Goal: Use online tool/utility: Use online tool/utility

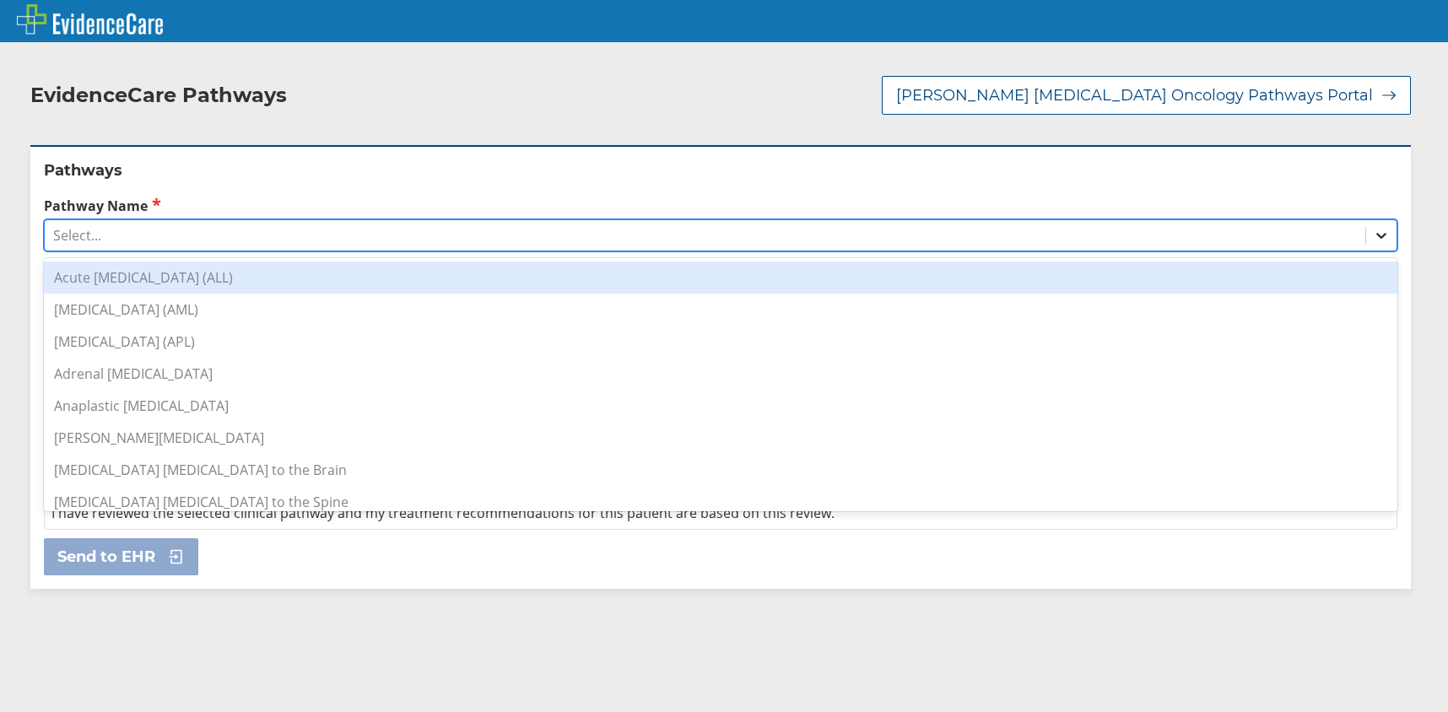
click at [1373, 235] on icon at bounding box center [1381, 235] width 17 height 17
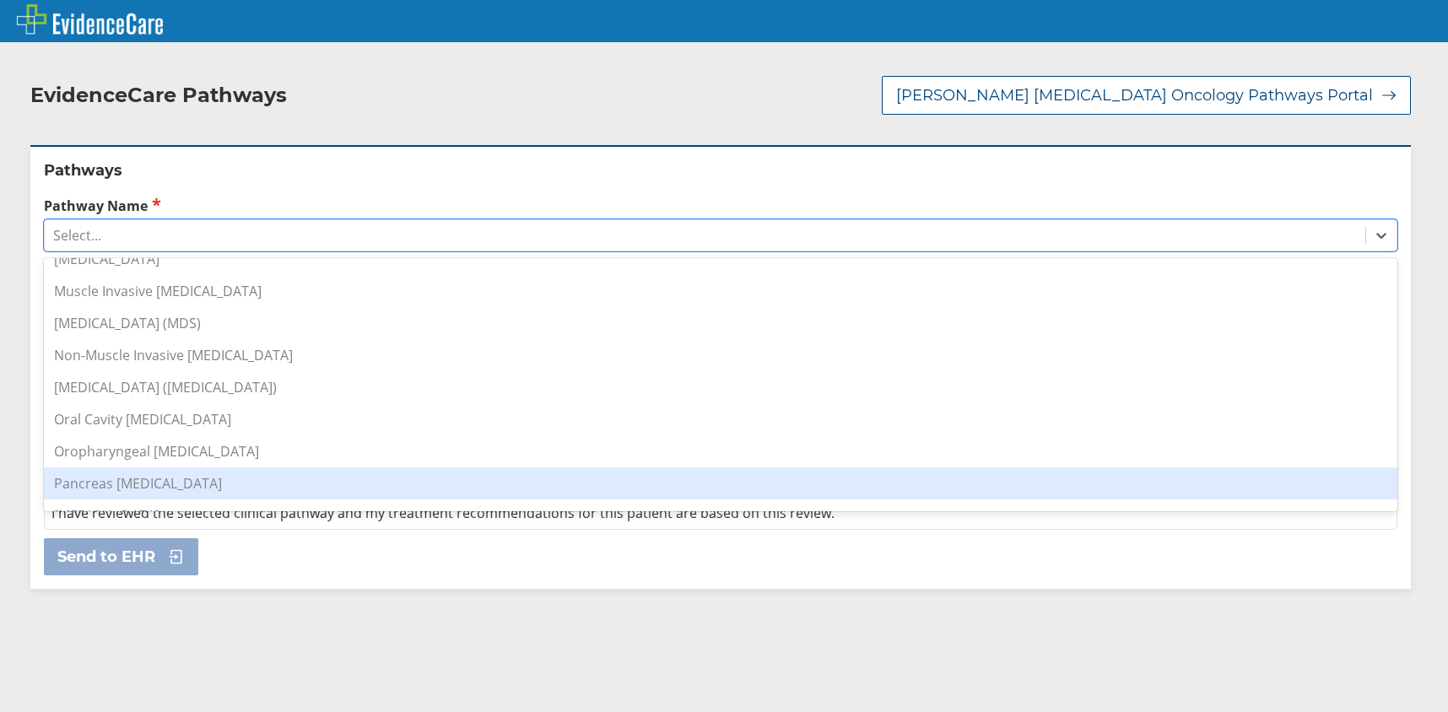
scroll to position [1097, 0]
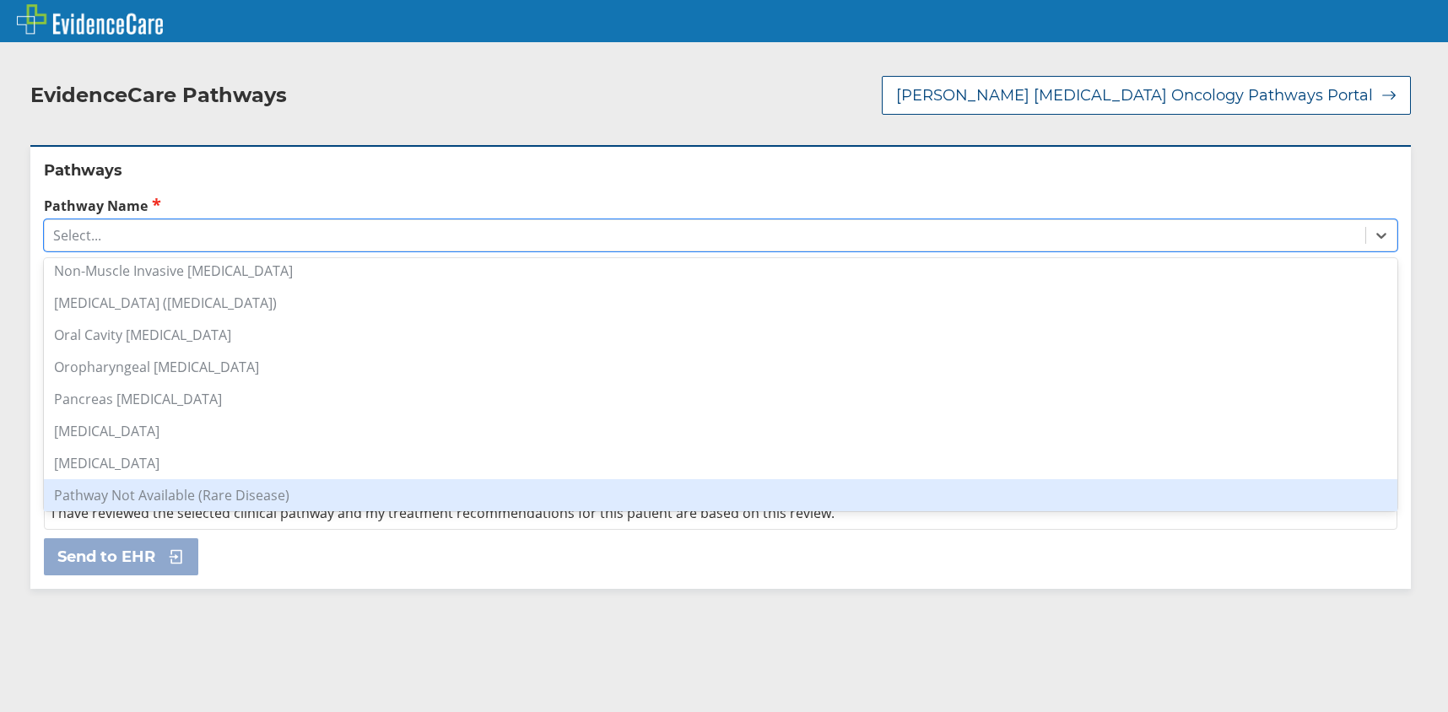
click at [312, 496] on div "Pathway Not Available (Rare Disease)" at bounding box center [720, 495] width 1353 height 32
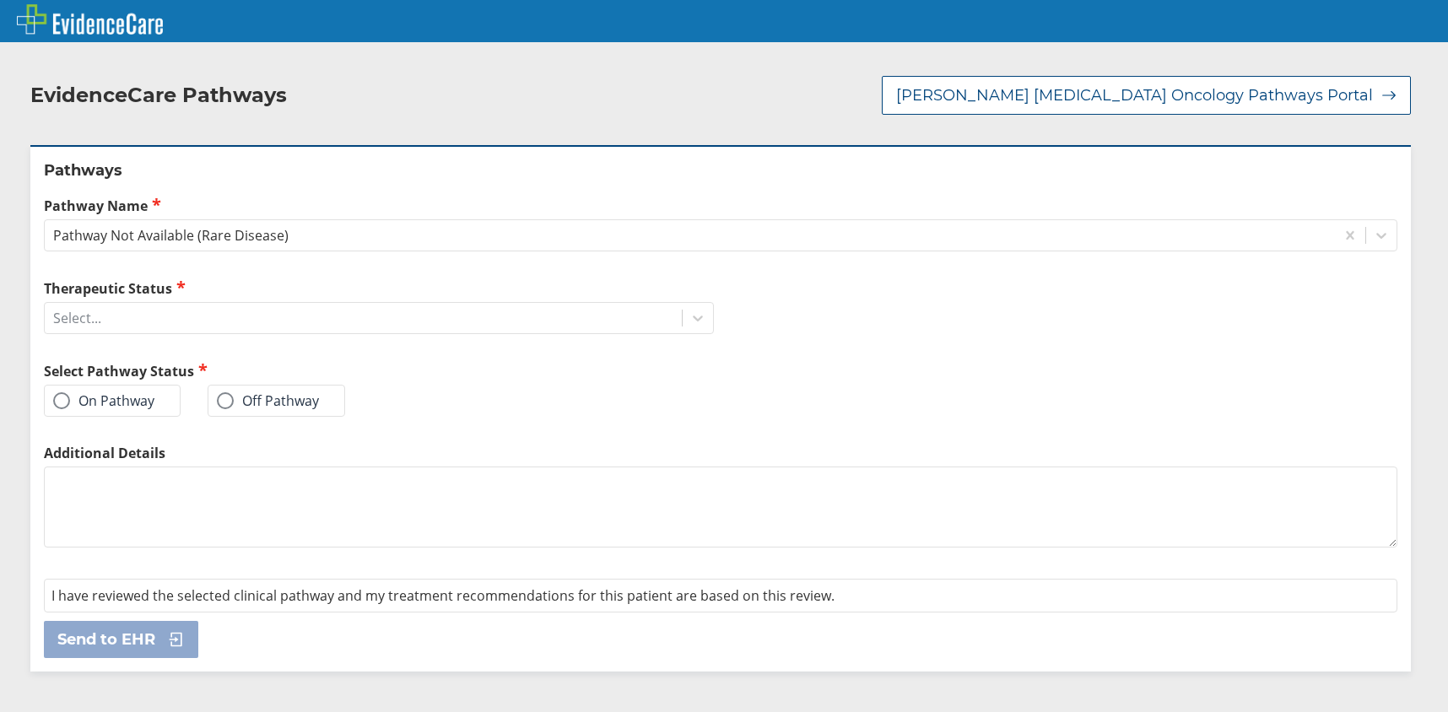
click at [87, 392] on label "On Pathway" at bounding box center [103, 400] width 101 height 17
click at [0, 0] on input "On Pathway" at bounding box center [0, 0] width 0 height 0
click at [115, 500] on textarea "Additional Details" at bounding box center [720, 507] width 1353 height 81
type textarea "not [MEDICAL_DATA]"
click at [689, 318] on icon at bounding box center [697, 318] width 17 height 17
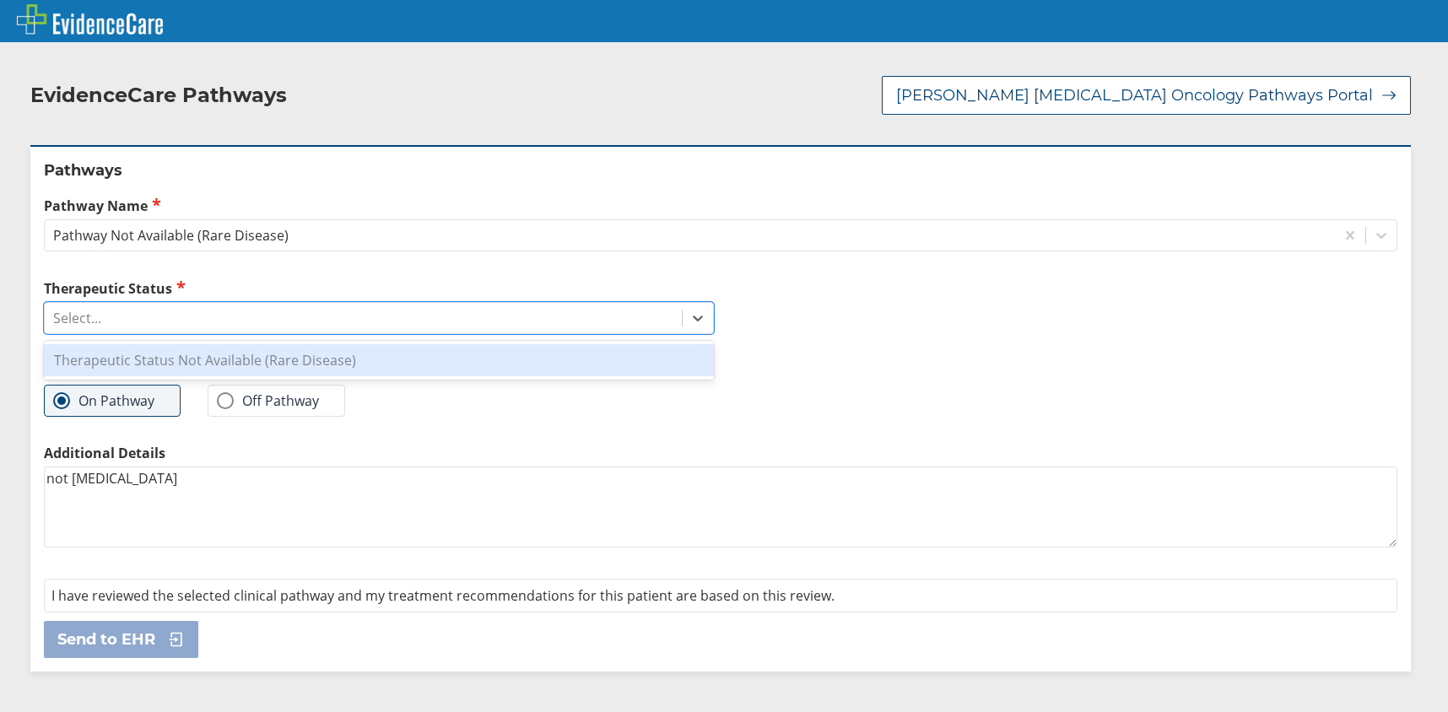
click at [348, 362] on div "Therapeutic Status Not Available (Rare Disease)" at bounding box center [379, 360] width 670 height 32
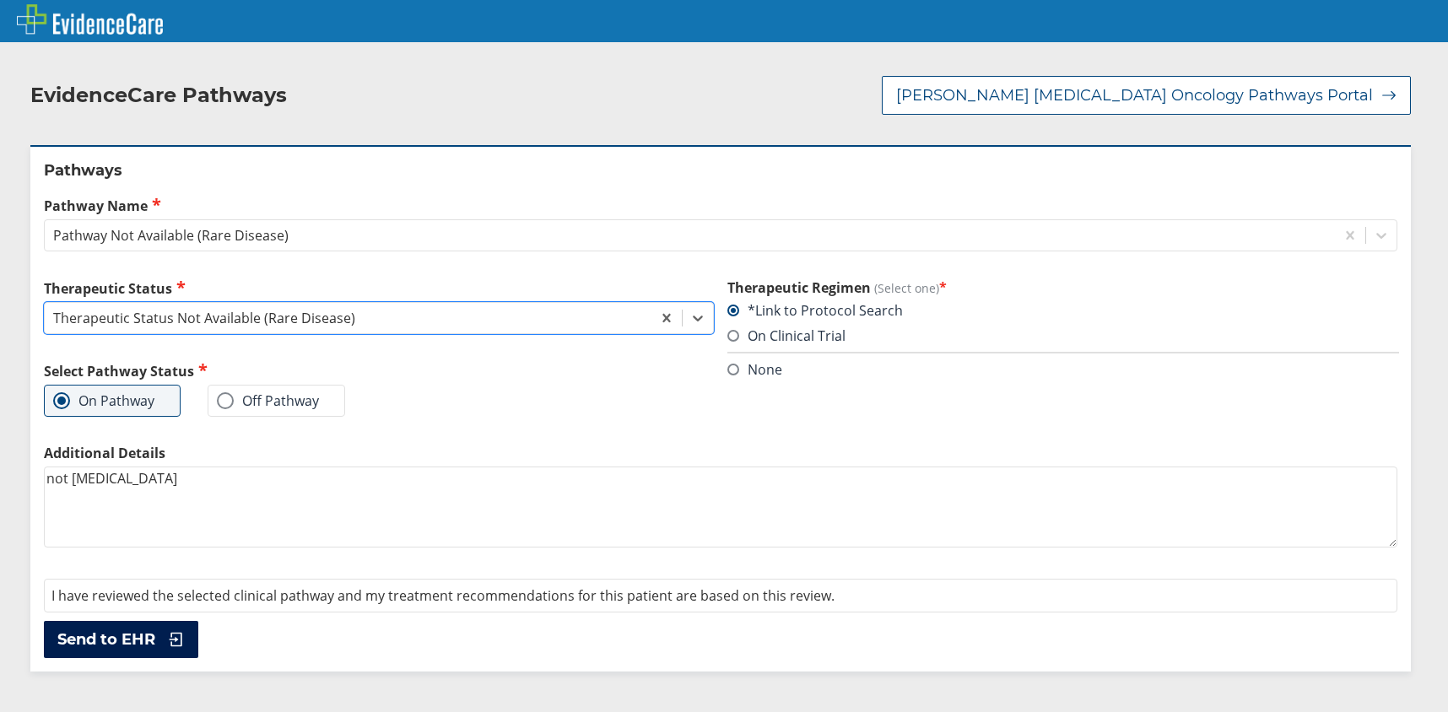
click at [151, 637] on span "Send to EHR" at bounding box center [106, 639] width 98 height 20
